Goal: Check status: Check status

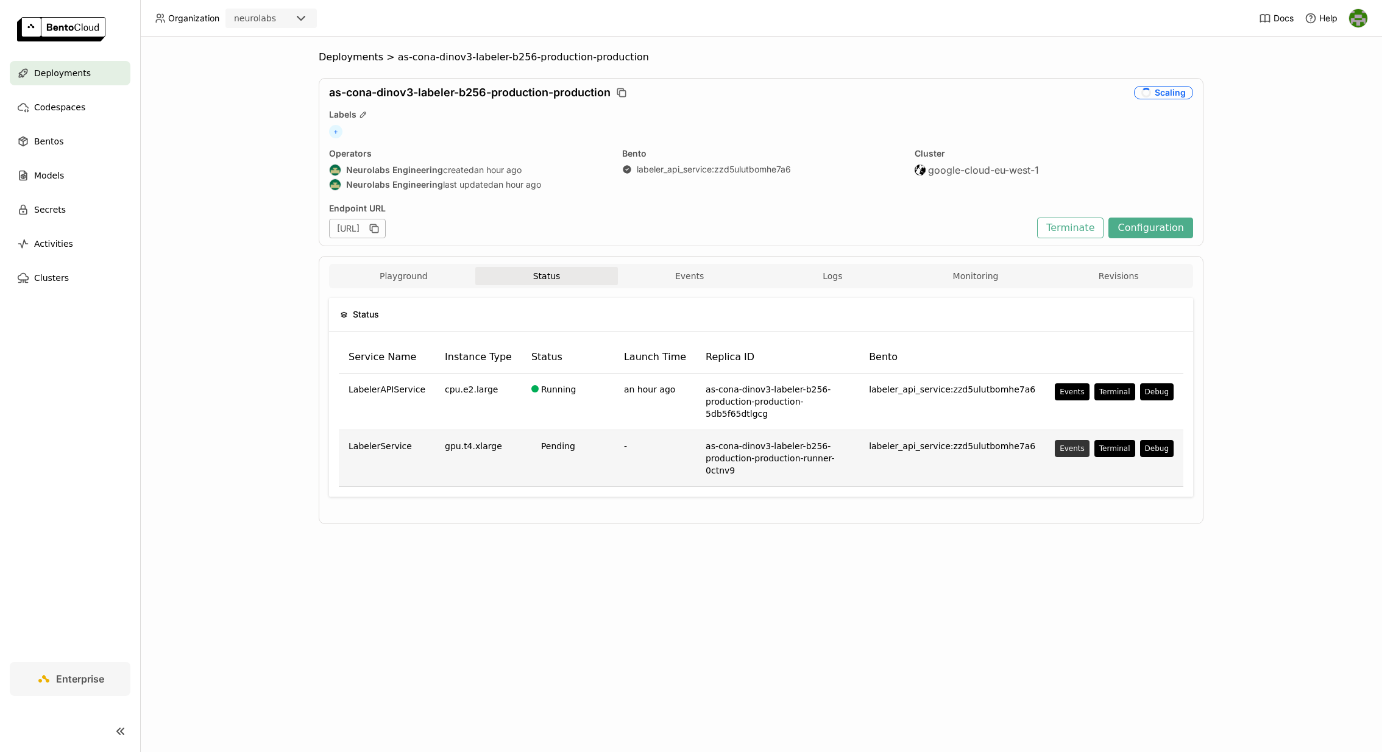
click at [1078, 444] on div "Events" at bounding box center [1072, 449] width 25 height 10
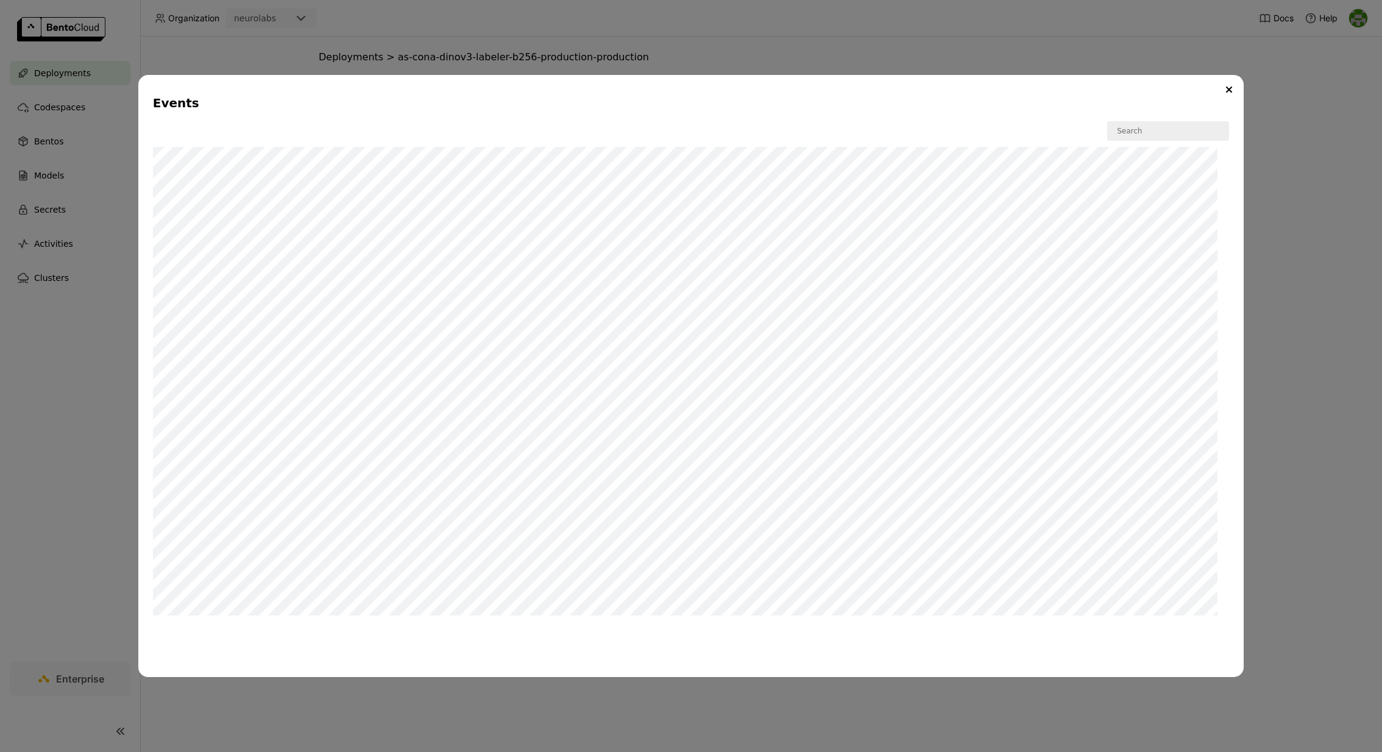
click at [266, 132] on div "W" at bounding box center [691, 373] width 1076 height 505
